Goal: Task Accomplishment & Management: Use online tool/utility

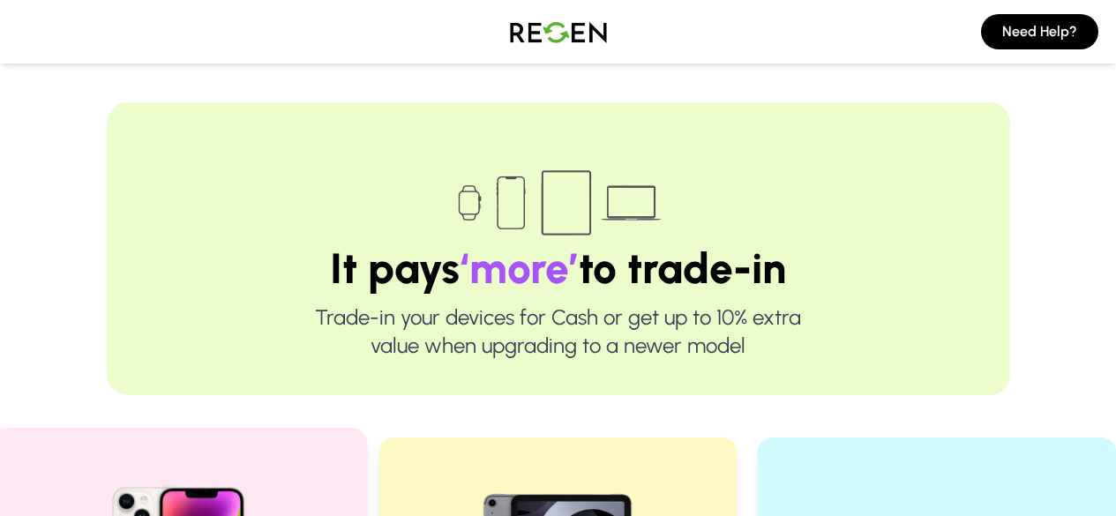
scroll to position [176, 0]
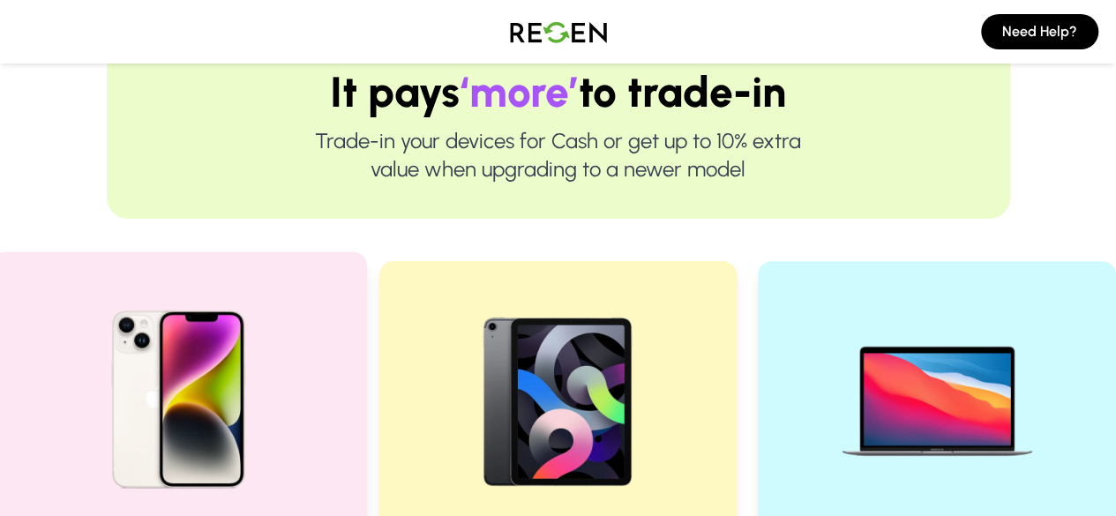
click at [224, 374] on img at bounding box center [178, 392] width 237 height 237
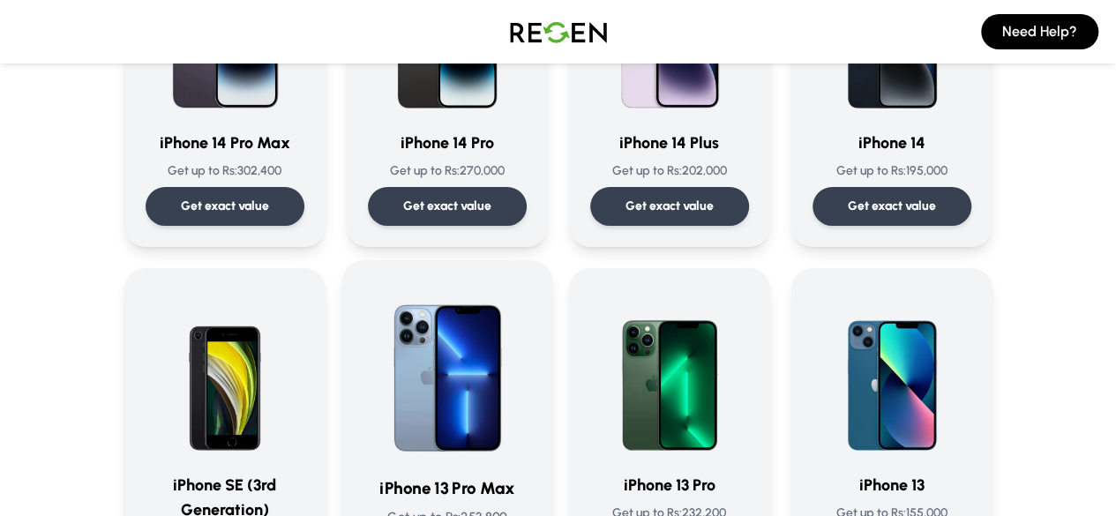
scroll to position [794, 0]
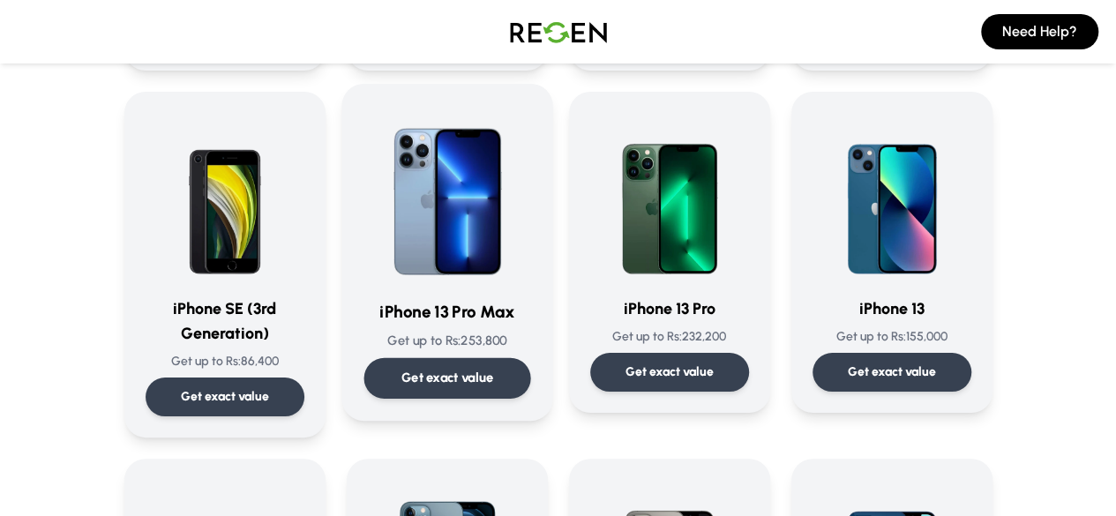
click at [467, 366] on div "Get exact value" at bounding box center [446, 378] width 167 height 41
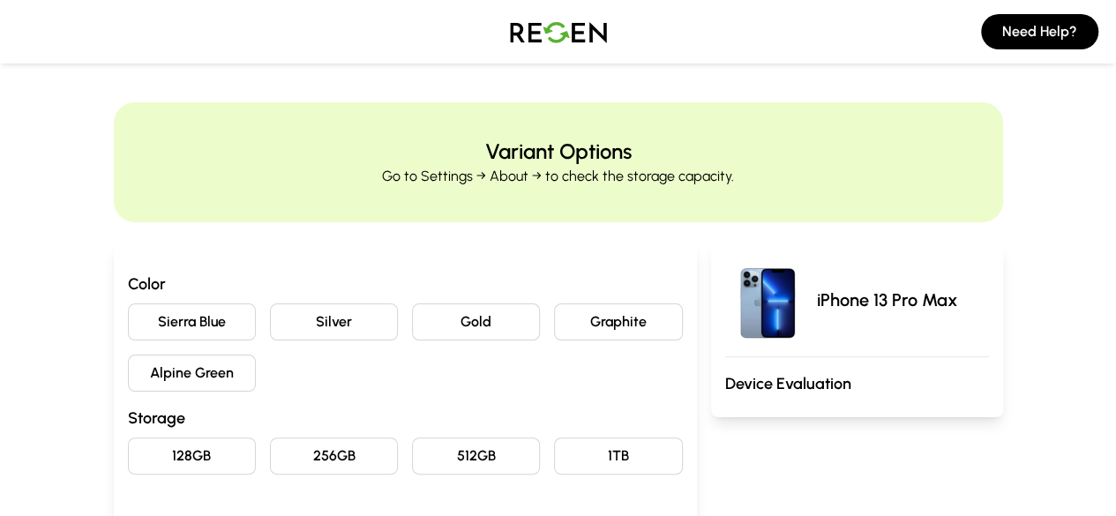
scroll to position [88, 0]
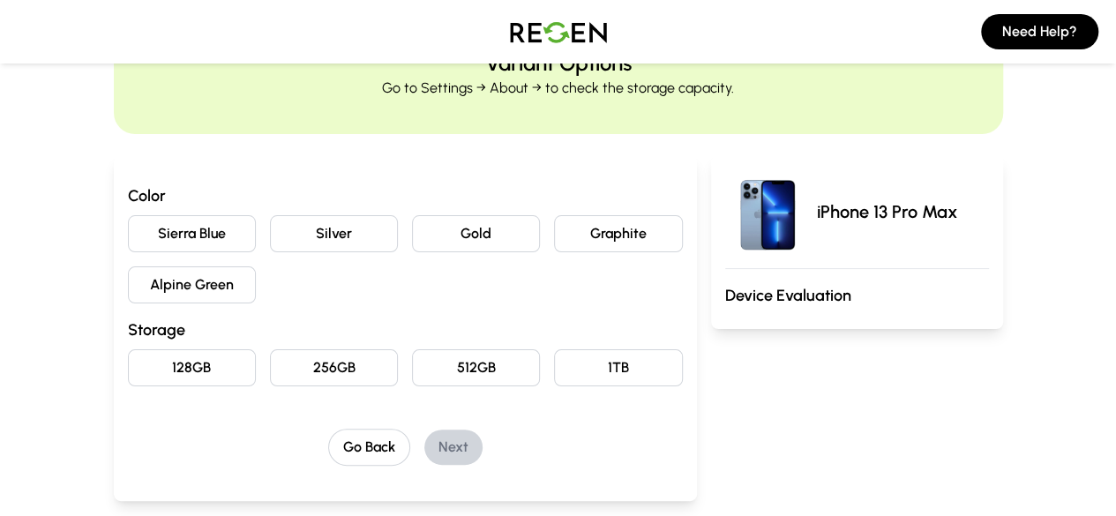
click at [646, 230] on button "Graphite" at bounding box center [618, 233] width 128 height 37
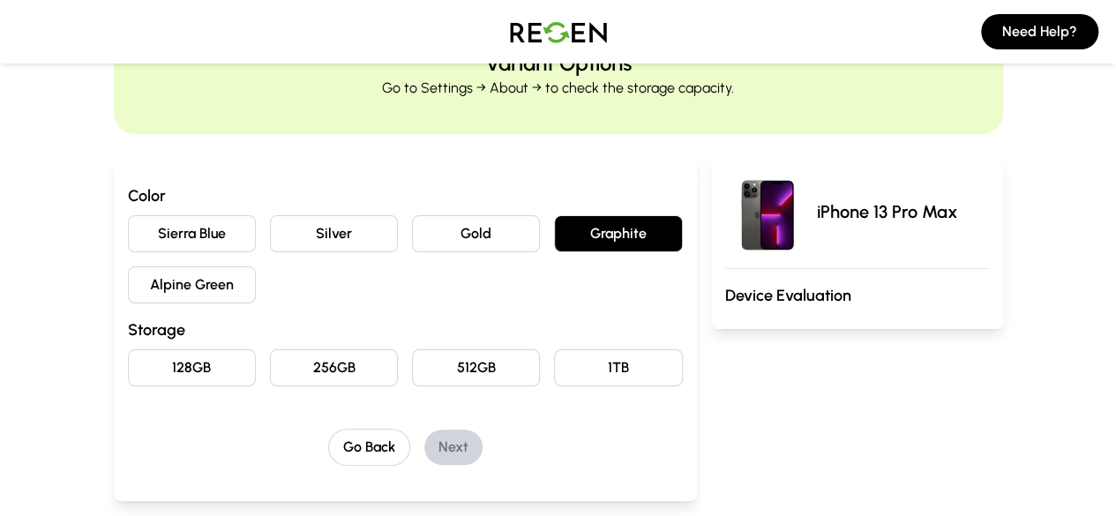
click at [310, 359] on button "256GB" at bounding box center [334, 367] width 128 height 37
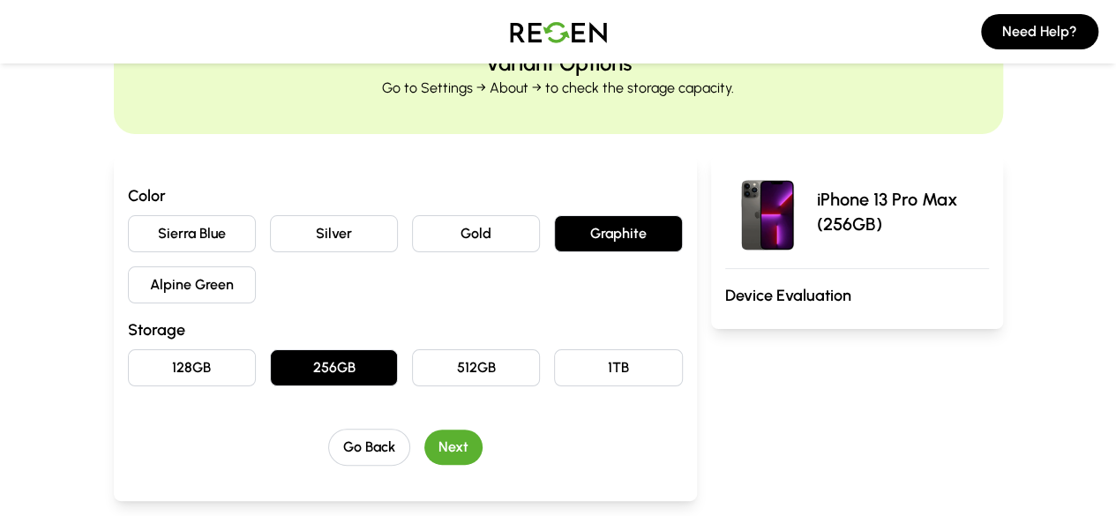
click at [431, 437] on button "Next" at bounding box center [453, 446] width 58 height 35
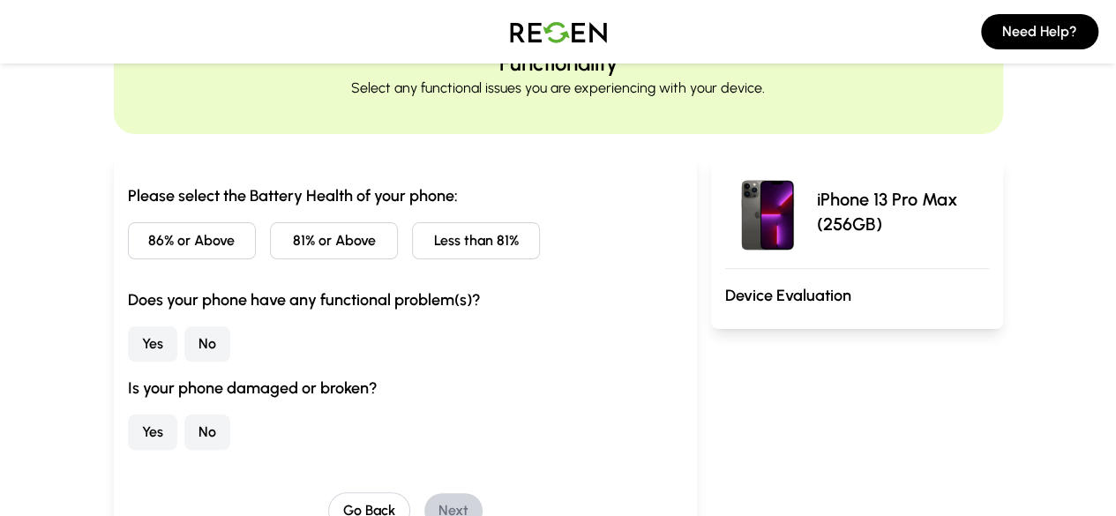
click at [133, 241] on button "86% or Above" at bounding box center [192, 240] width 128 height 37
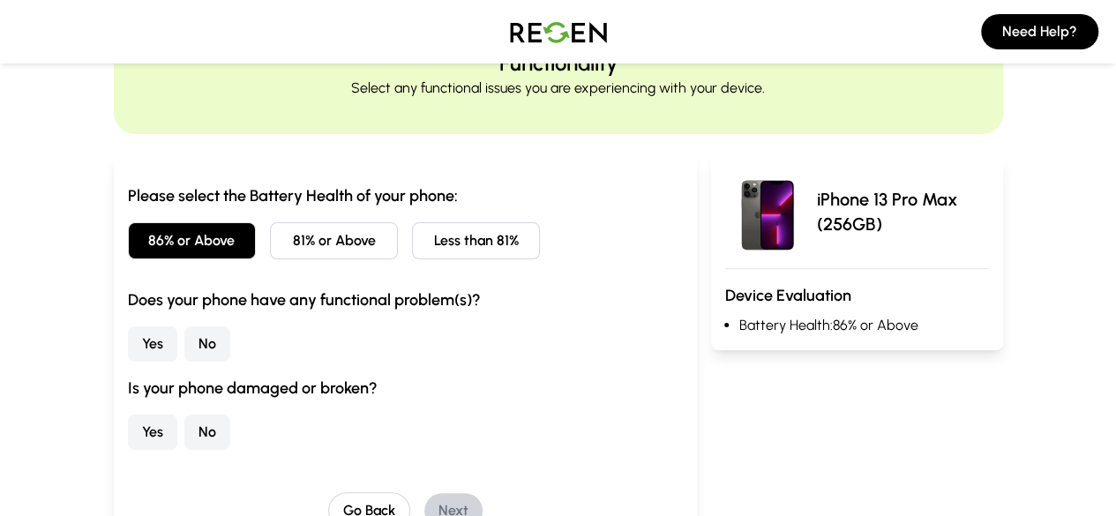
click at [184, 357] on button "No" at bounding box center [207, 343] width 46 height 35
click at [128, 410] on div "Is your phone damaged or broken? Yes No" at bounding box center [405, 413] width 555 height 74
click at [184, 418] on button "No" at bounding box center [207, 432] width 46 height 35
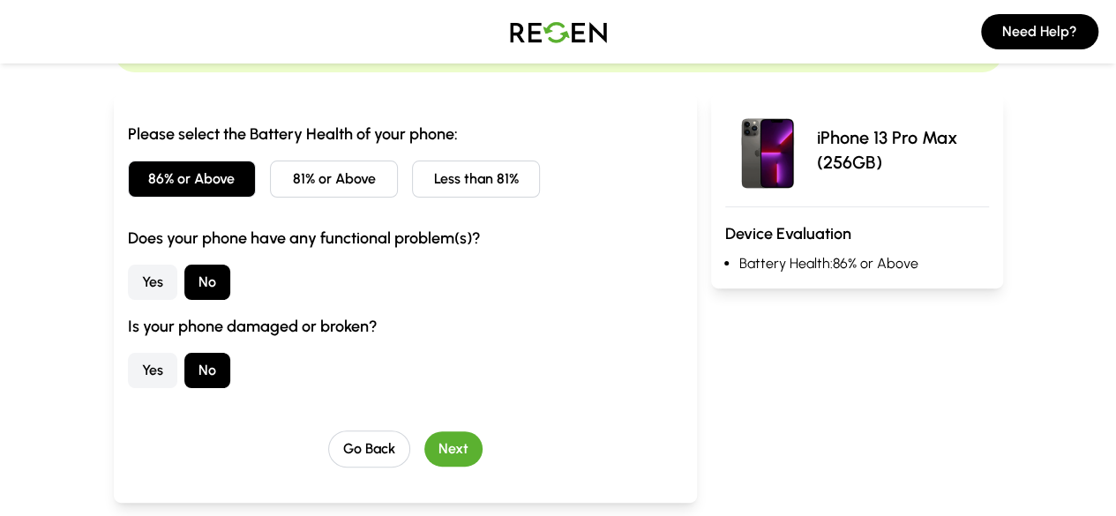
scroll to position [176, 0]
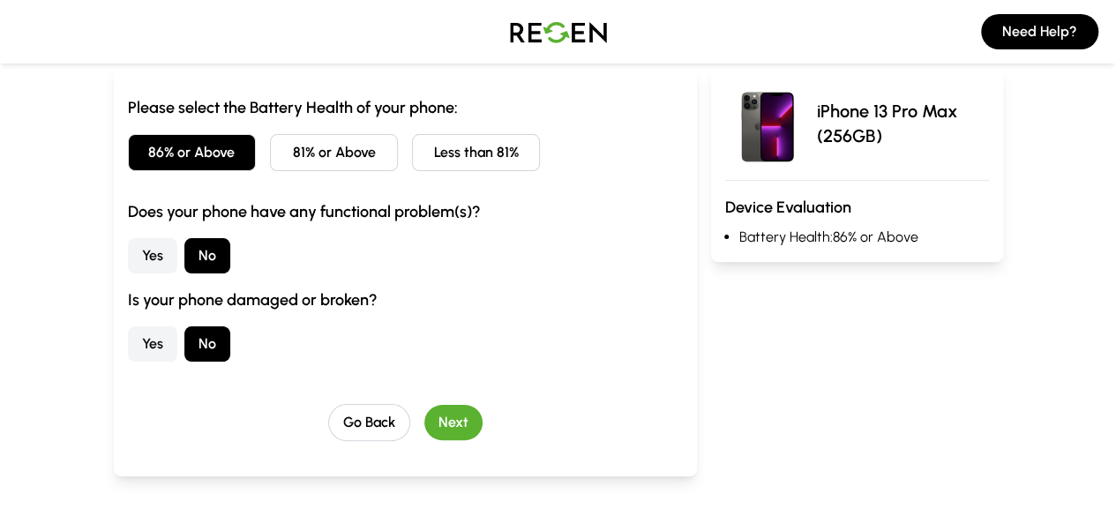
click at [424, 407] on button "Next" at bounding box center [453, 422] width 58 height 35
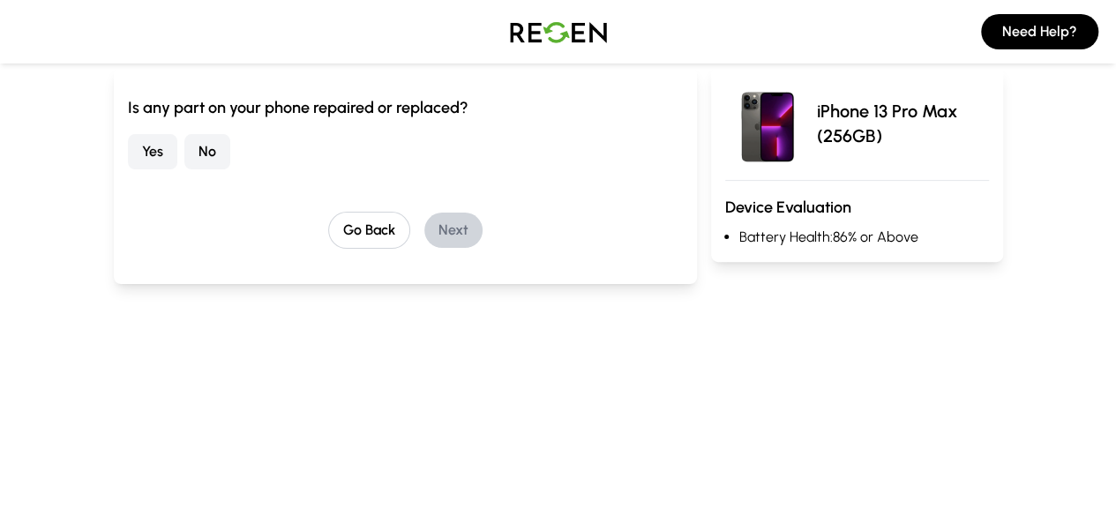
click at [184, 147] on button "No" at bounding box center [207, 151] width 46 height 35
click at [444, 234] on button "Next" at bounding box center [453, 230] width 58 height 35
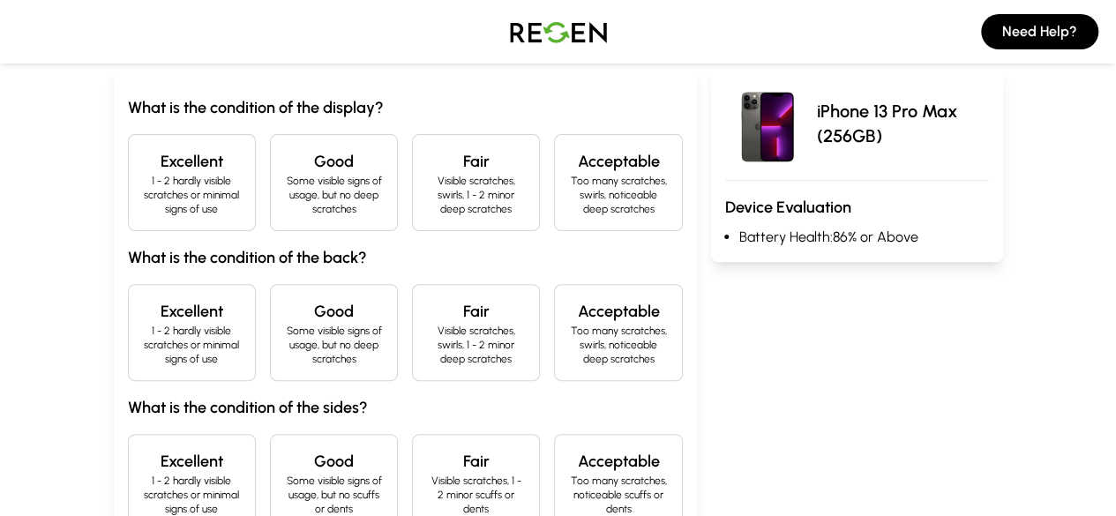
click at [151, 195] on p "1 - 2 hardly visible scratches or minimal signs of use" at bounding box center [192, 195] width 98 height 42
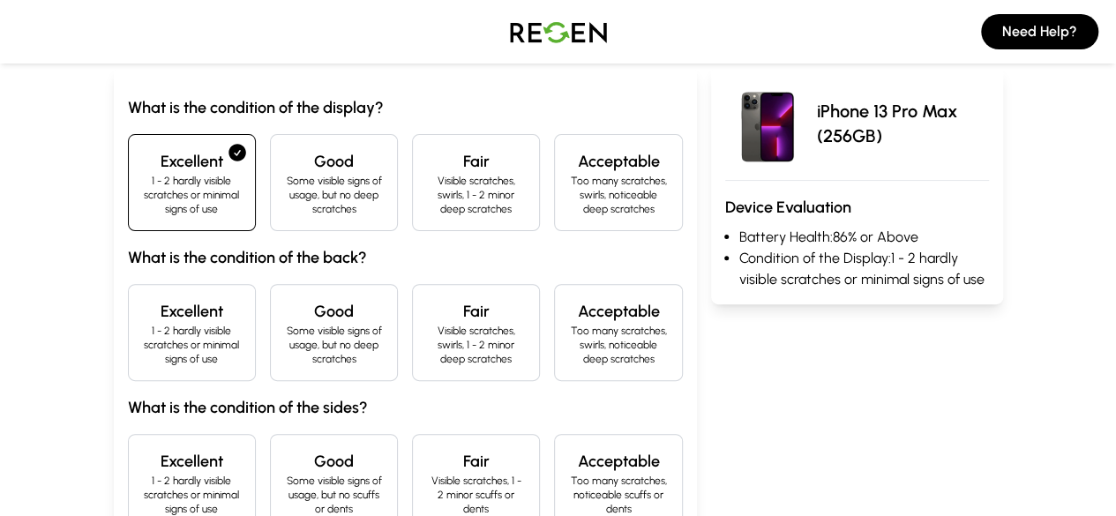
click at [143, 299] on h4 "Excellent" at bounding box center [192, 311] width 98 height 25
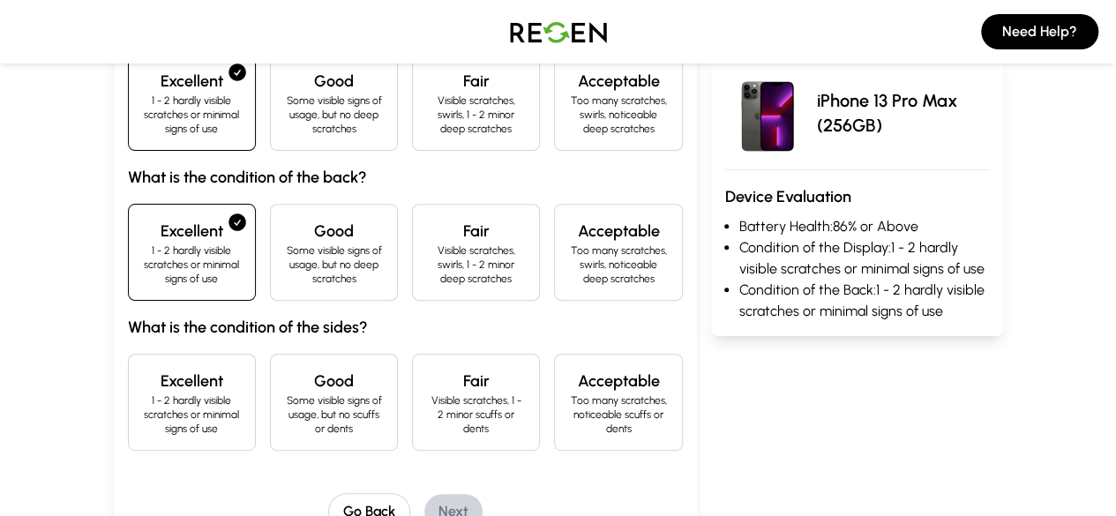
scroll to position [353, 0]
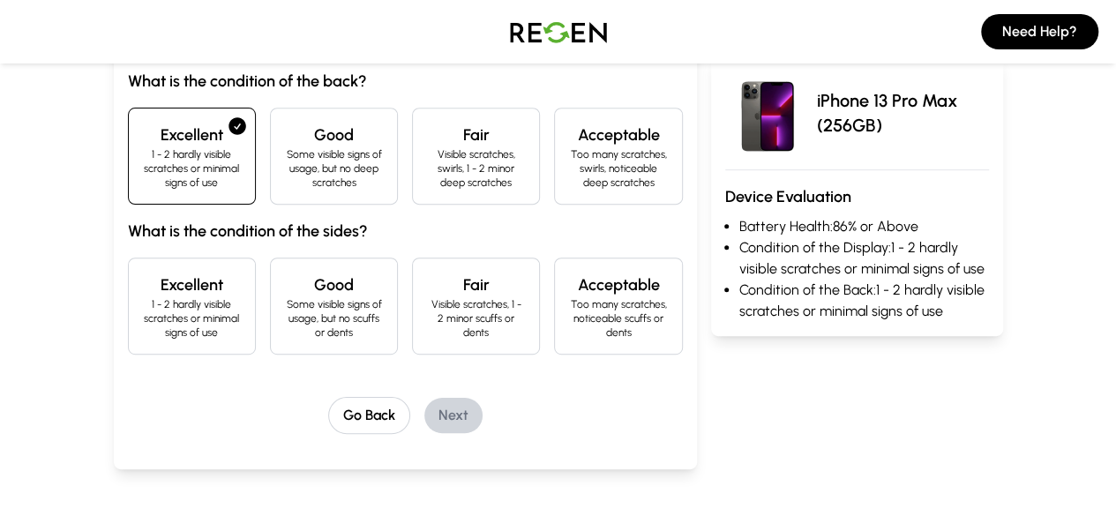
click at [148, 273] on h4 "Excellent" at bounding box center [192, 285] width 98 height 25
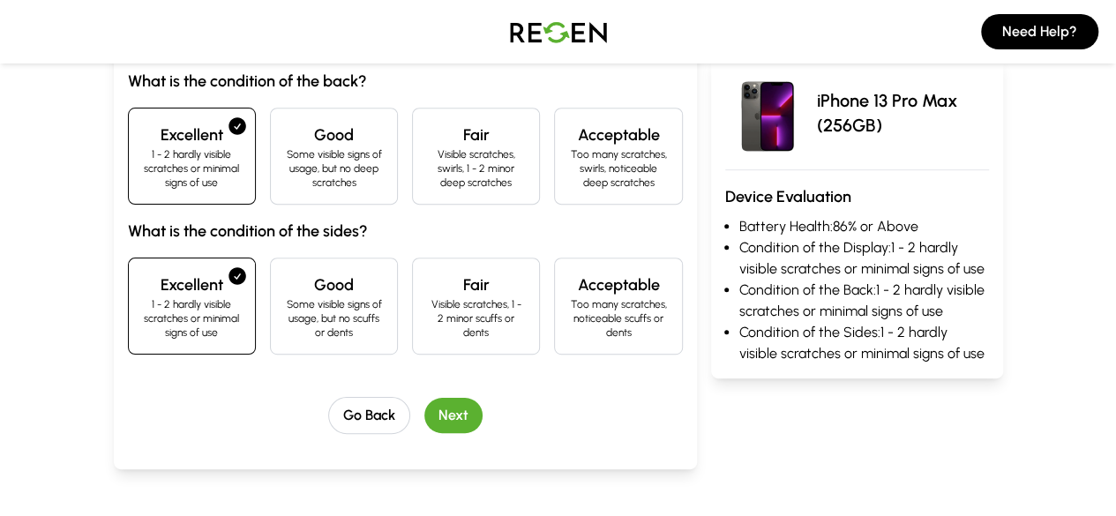
click at [424, 398] on button "Next" at bounding box center [453, 415] width 58 height 35
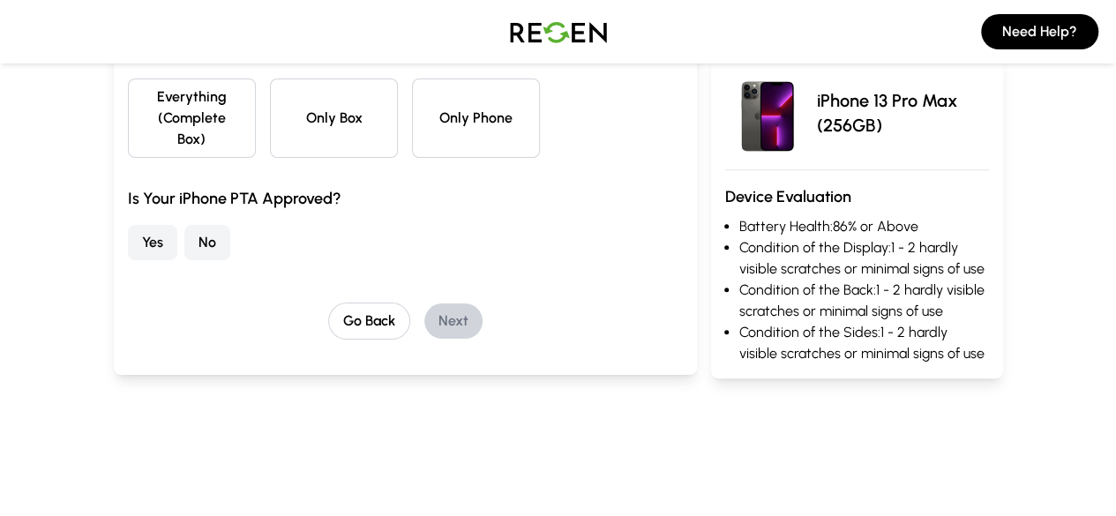
scroll to position [88, 0]
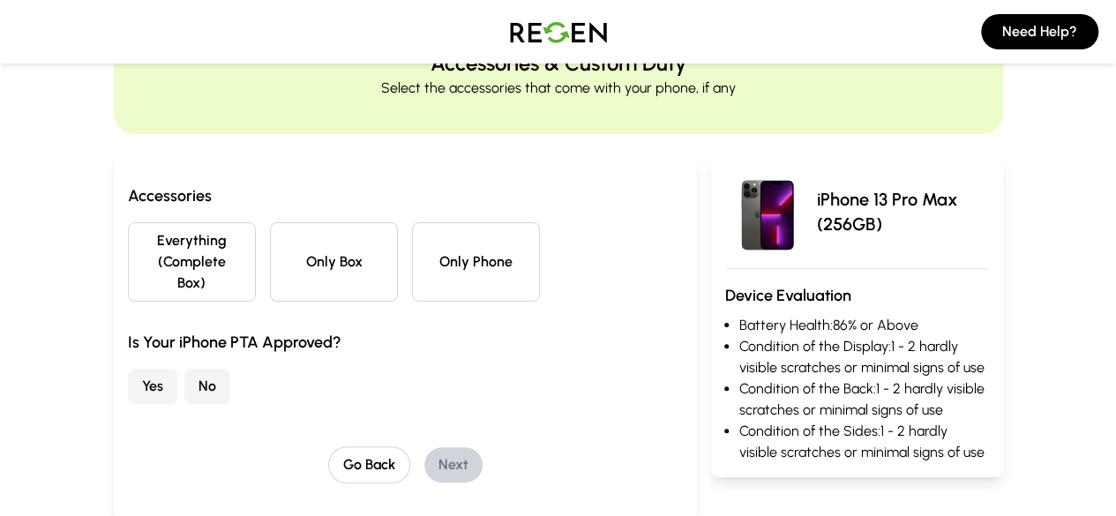
click at [460, 240] on button "Only Phone" at bounding box center [476, 261] width 128 height 79
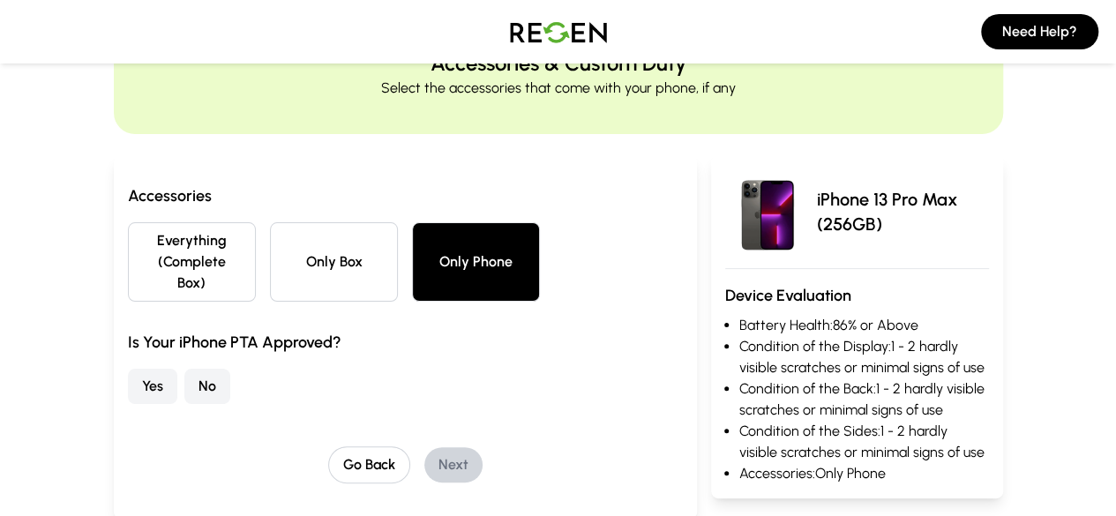
click at [128, 369] on button "Yes" at bounding box center [152, 386] width 49 height 35
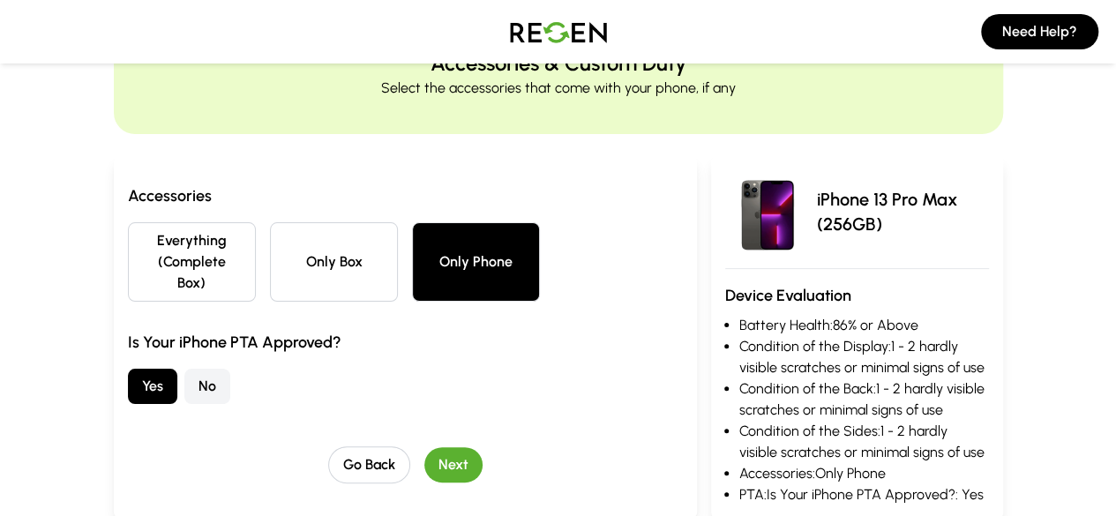
click at [424, 447] on button "Next" at bounding box center [453, 464] width 58 height 35
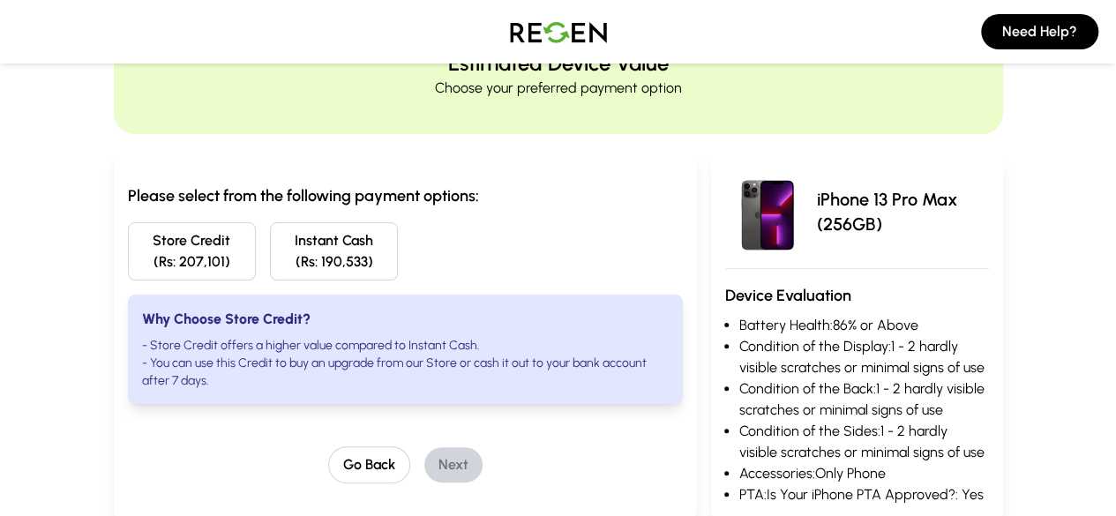
scroll to position [0, 0]
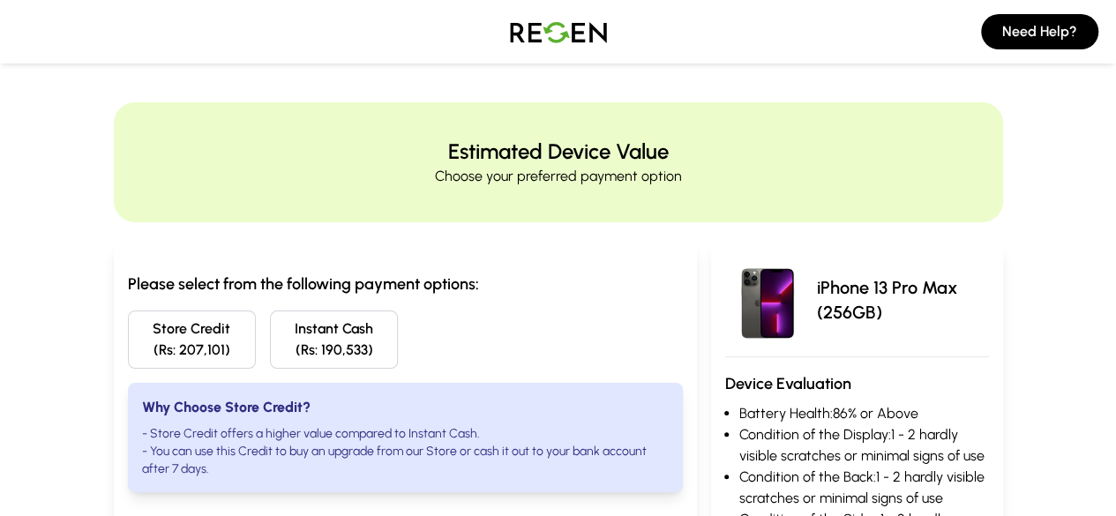
click at [131, 360] on button "Store Credit (Rs: 207,101)" at bounding box center [192, 339] width 128 height 58
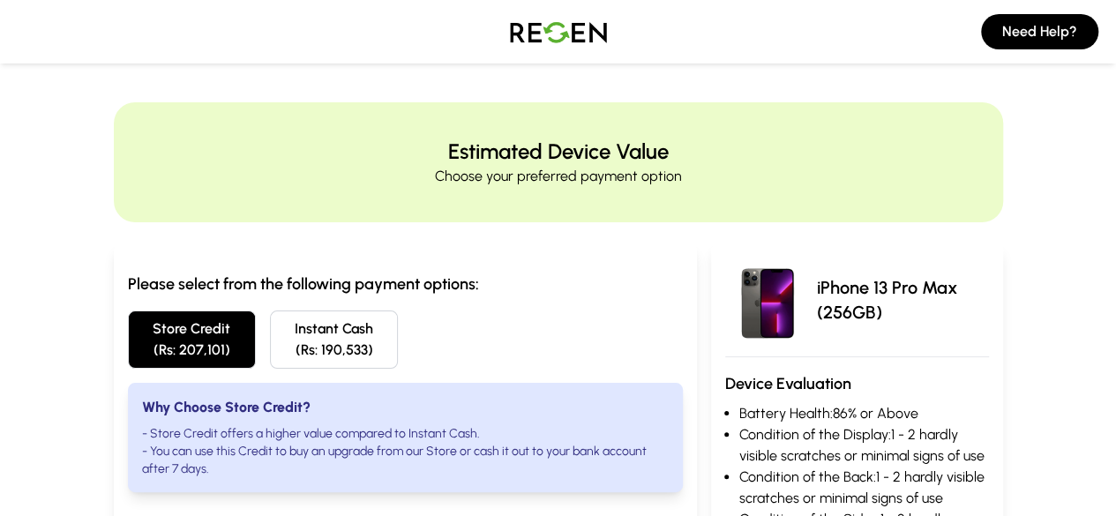
scroll to position [176, 0]
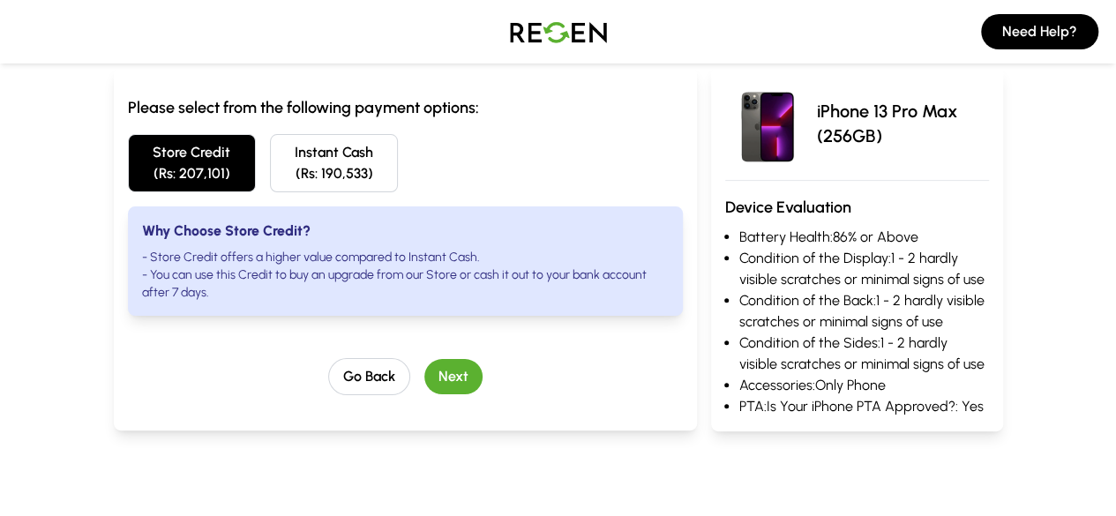
click at [424, 360] on button "Next" at bounding box center [453, 376] width 58 height 35
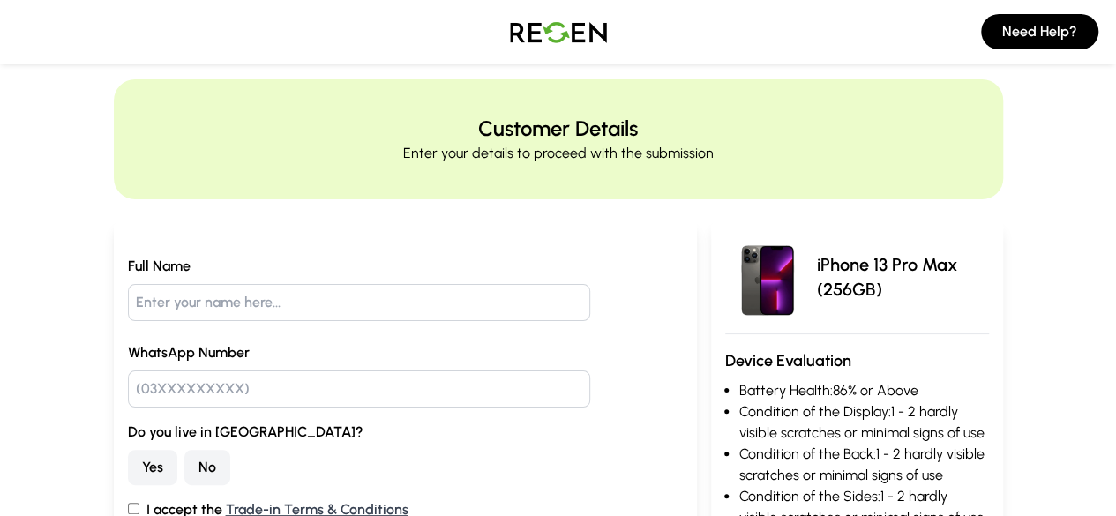
scroll to position [88, 0]
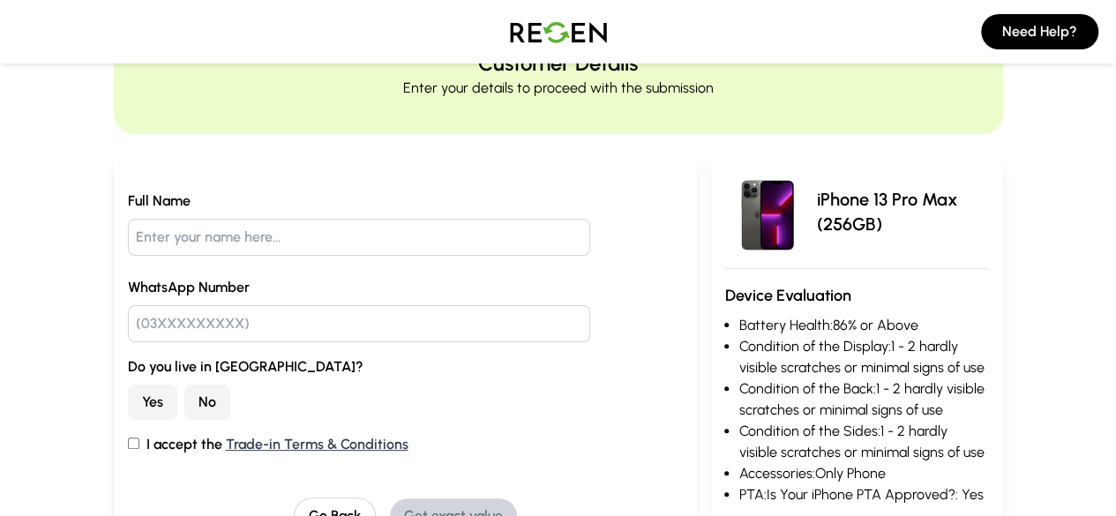
click at [242, 218] on div at bounding box center [359, 234] width 462 height 44
click at [200, 223] on input "text" at bounding box center [359, 237] width 462 height 37
click at [183, 239] on input "text" at bounding box center [359, 237] width 462 height 37
type input "Fahad"
click at [187, 324] on input "text" at bounding box center [359, 323] width 462 height 37
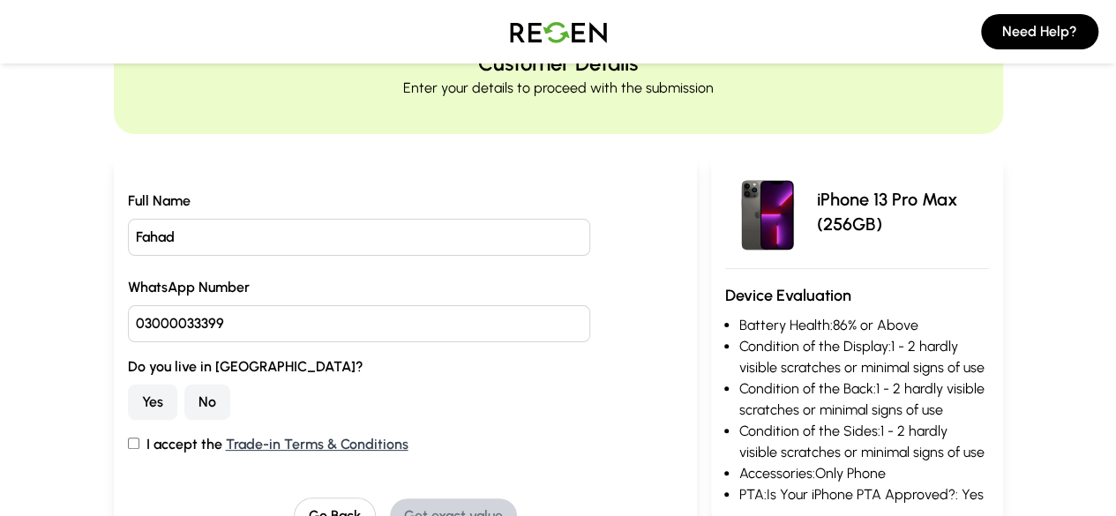
type input "03000033399"
click at [184, 395] on button "No" at bounding box center [207, 402] width 46 height 35
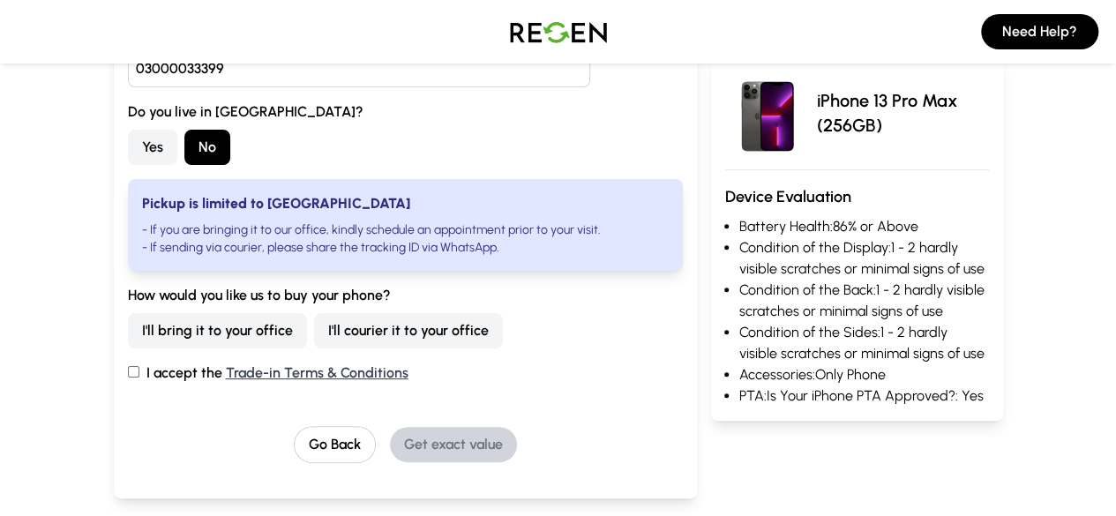
scroll to position [347, 0]
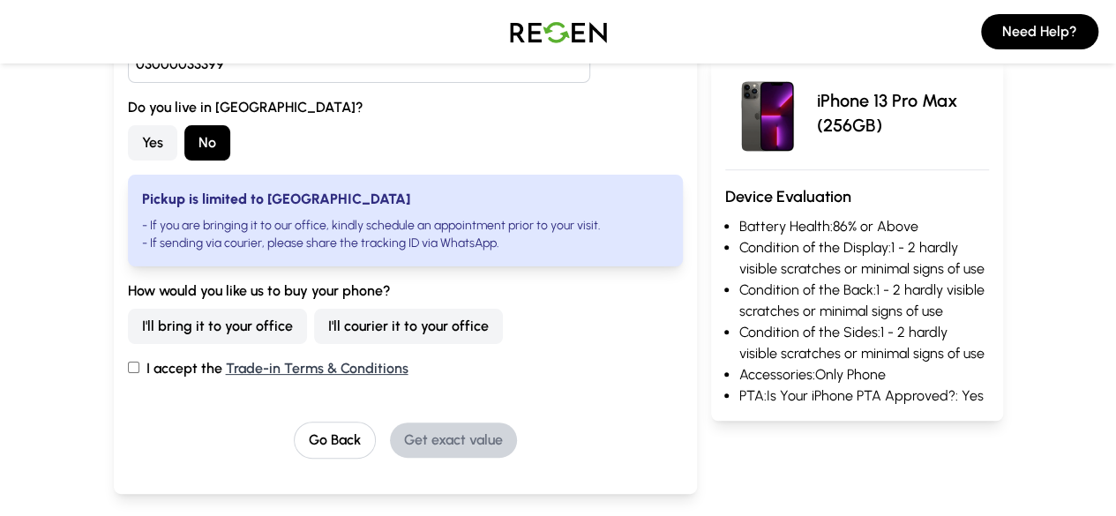
click at [128, 317] on button "I'll bring it to your office" at bounding box center [217, 326] width 179 height 35
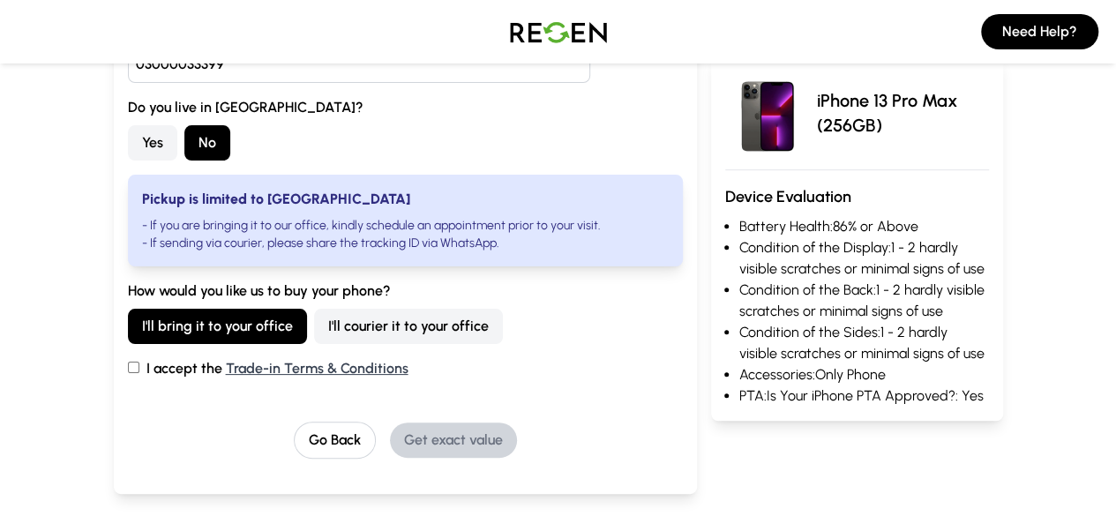
click at [128, 366] on label "I accept the Trade-in Terms & Conditions" at bounding box center [405, 368] width 555 height 21
click at [128, 366] on input "I accept the Trade-in Terms & Conditions" at bounding box center [133, 367] width 11 height 11
checkbox input "true"
drag, startPoint x: 436, startPoint y: 457, endPoint x: 454, endPoint y: 438, distance: 26.2
click at [454, 438] on div "Full Name [PERSON_NAME] WhatsApp Number [PHONE_NUMBER] Do you live in [GEOGRAPH…" at bounding box center [405, 195] width 583 height 598
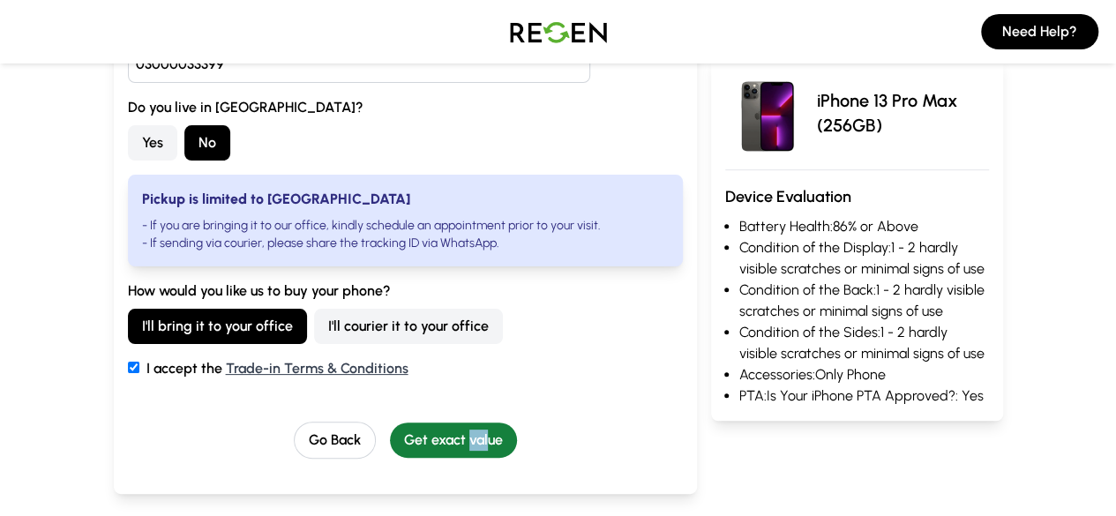
click at [454, 438] on button "Get exact value" at bounding box center [453, 439] width 127 height 35
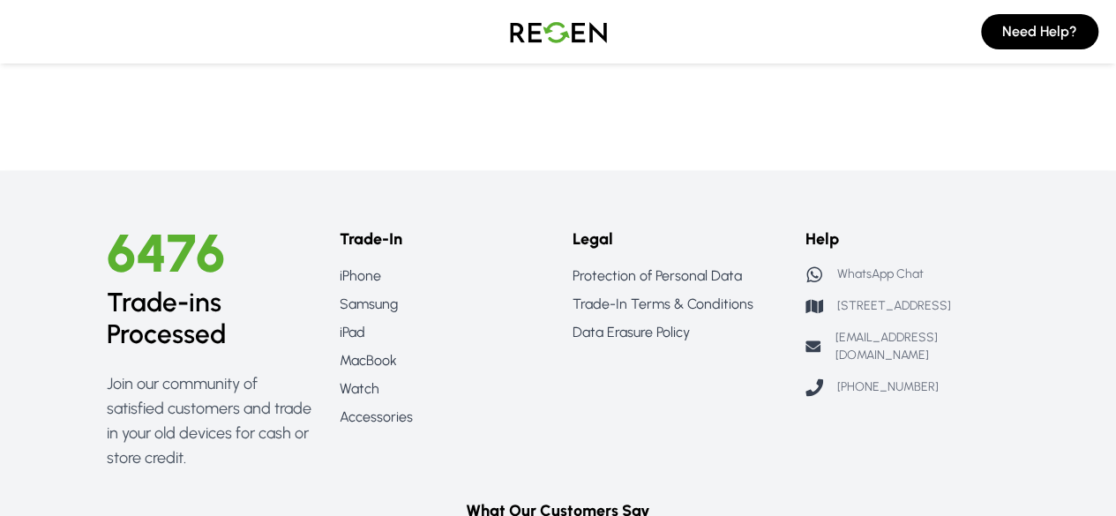
scroll to position [0, 0]
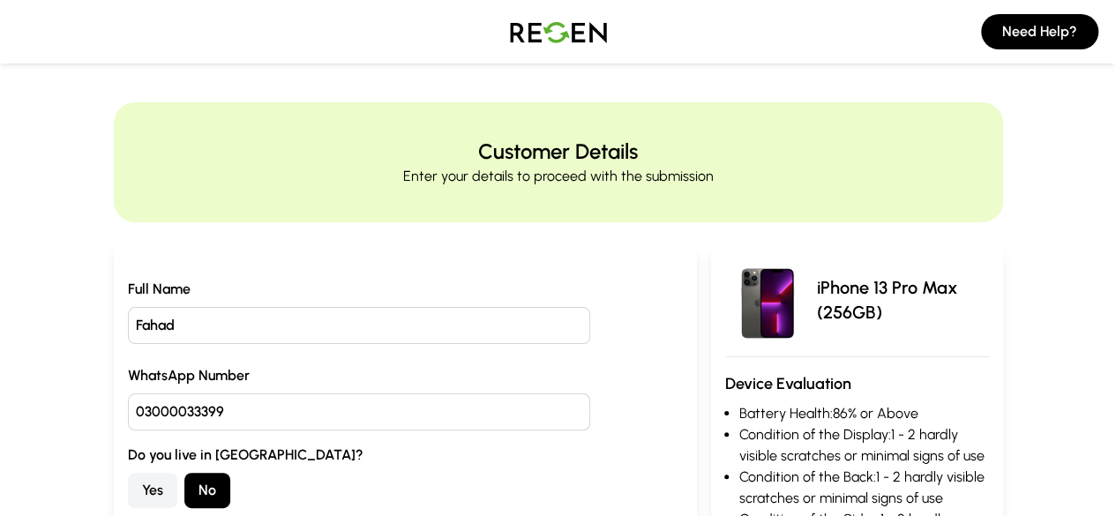
click at [277, 398] on input "03000033399" at bounding box center [359, 411] width 462 height 37
type input "0"
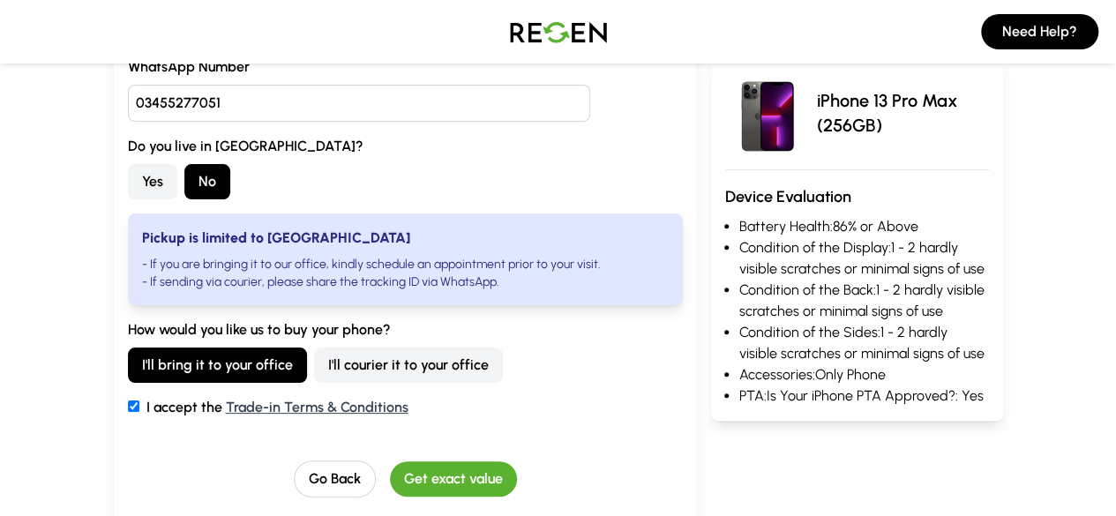
scroll to position [441, 0]
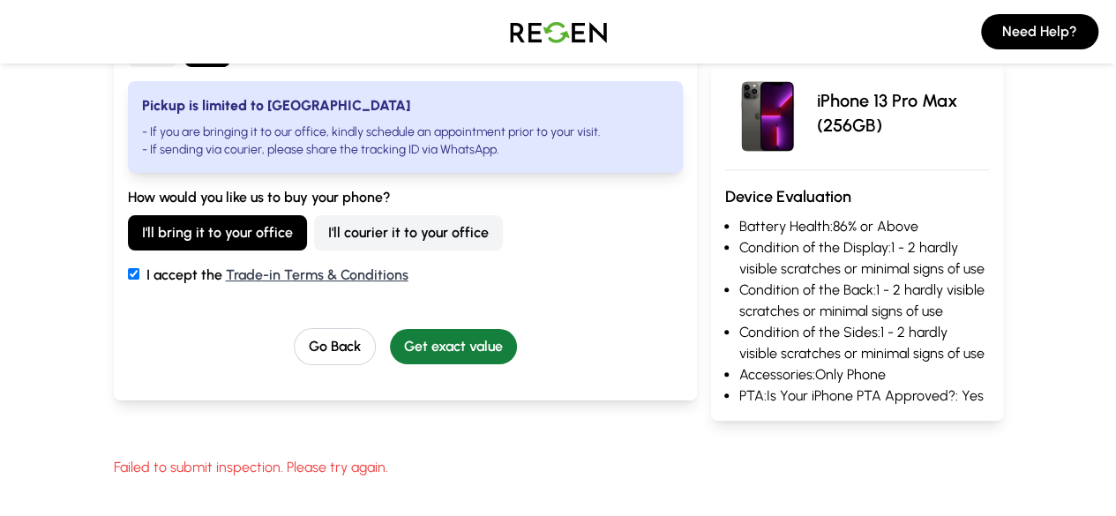
type input "03455277051"
click at [430, 345] on button "Get exact value" at bounding box center [453, 346] width 127 height 35
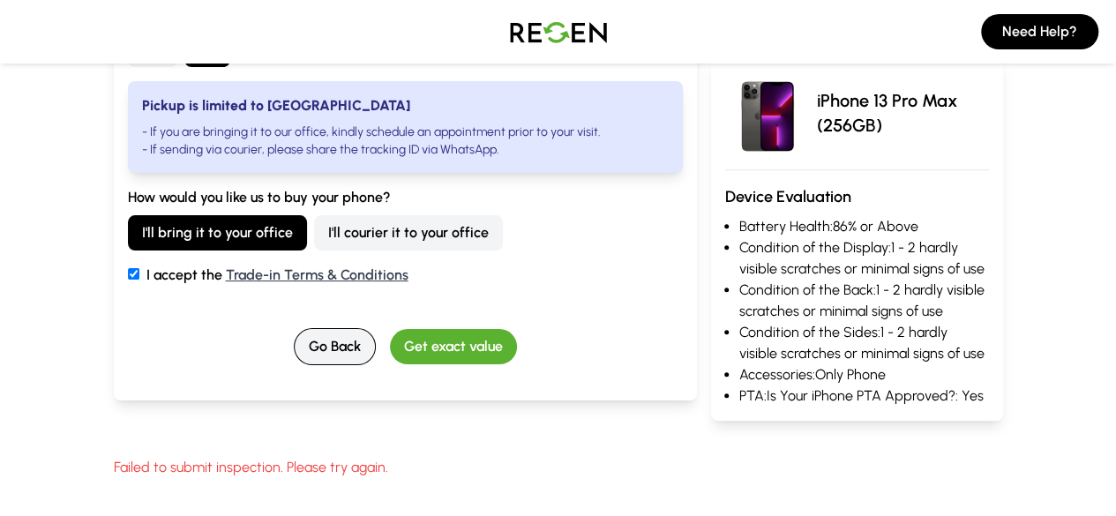
click at [294, 362] on button "Go Back" at bounding box center [335, 346] width 82 height 37
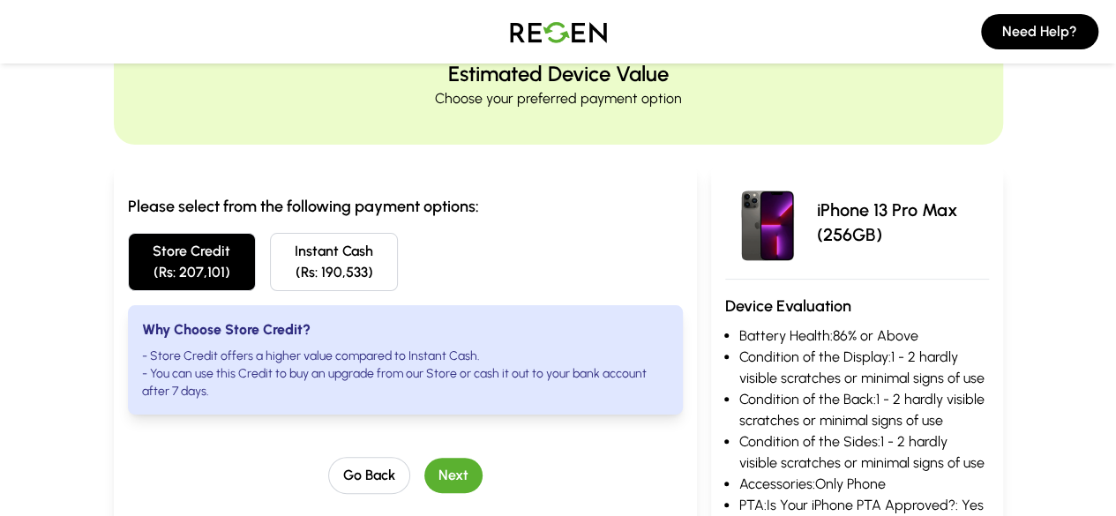
scroll to position [0, 0]
